Goal: Find specific page/section: Find specific page/section

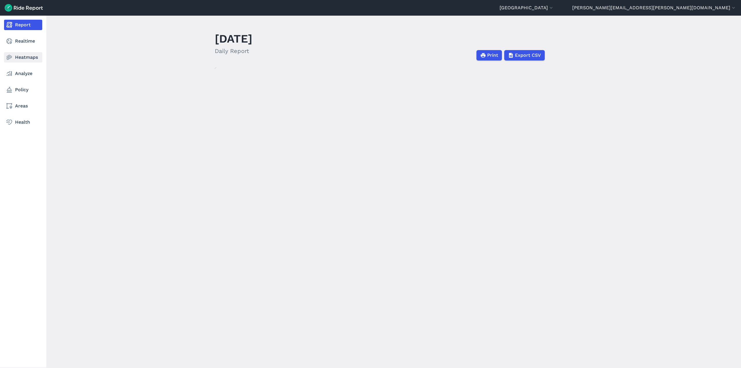
click at [13, 56] on link "Heatmaps" at bounding box center [23, 57] width 38 height 10
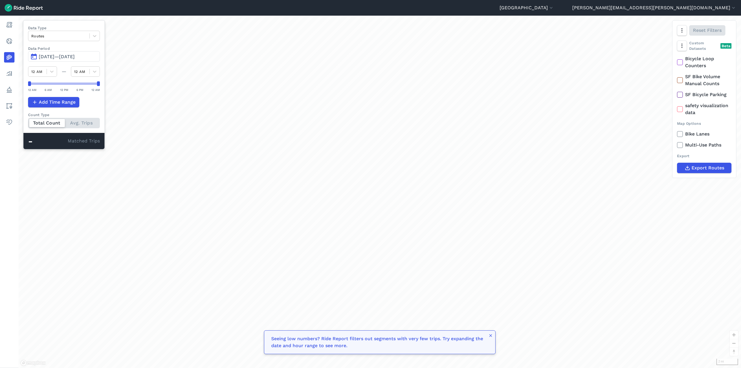
click at [70, 56] on span "[DATE]—[DATE]" at bounding box center [57, 56] width 36 height 5
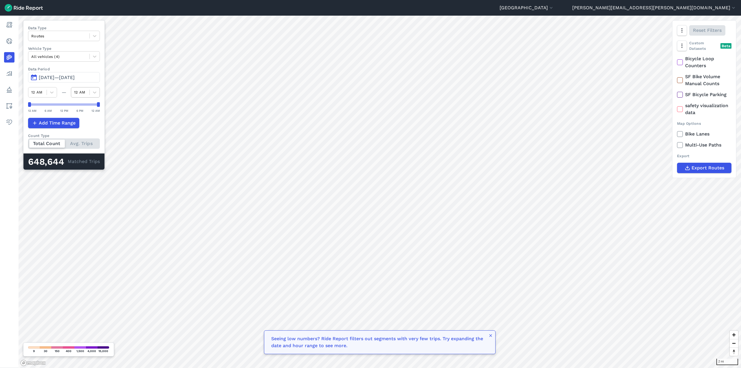
click at [77, 90] on div at bounding box center [80, 92] width 12 height 7
click at [75, 77] on span "[DATE]—[DATE]" at bounding box center [57, 77] width 36 height 5
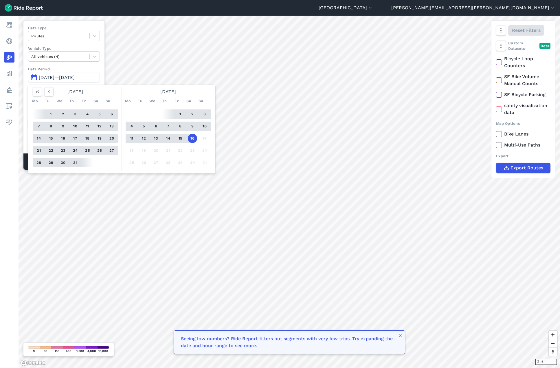
click at [183, 93] on div "[DATE]" at bounding box center [168, 91] width 90 height 9
click at [176, 92] on div "[DATE]" at bounding box center [168, 91] width 90 height 9
click at [45, 69] on label "Data Period" at bounding box center [64, 68] width 72 height 5
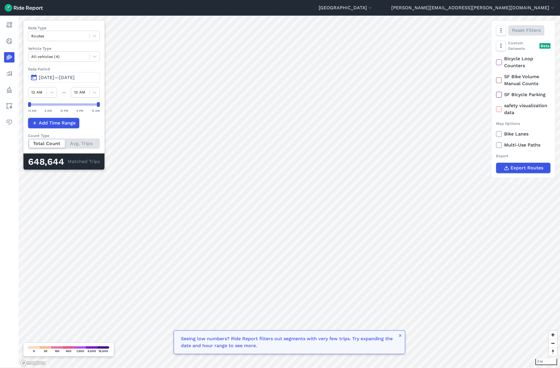
click at [412, 8] on header "[GEOGRAPHIC_DATA] [GEOGRAPHIC_DATA] [GEOGRAPHIC_DATA] [GEOGRAPHIC_DATA] [GEOGRA…" at bounding box center [280, 8] width 560 height 16
